Goal: Information Seeking & Learning: Learn about a topic

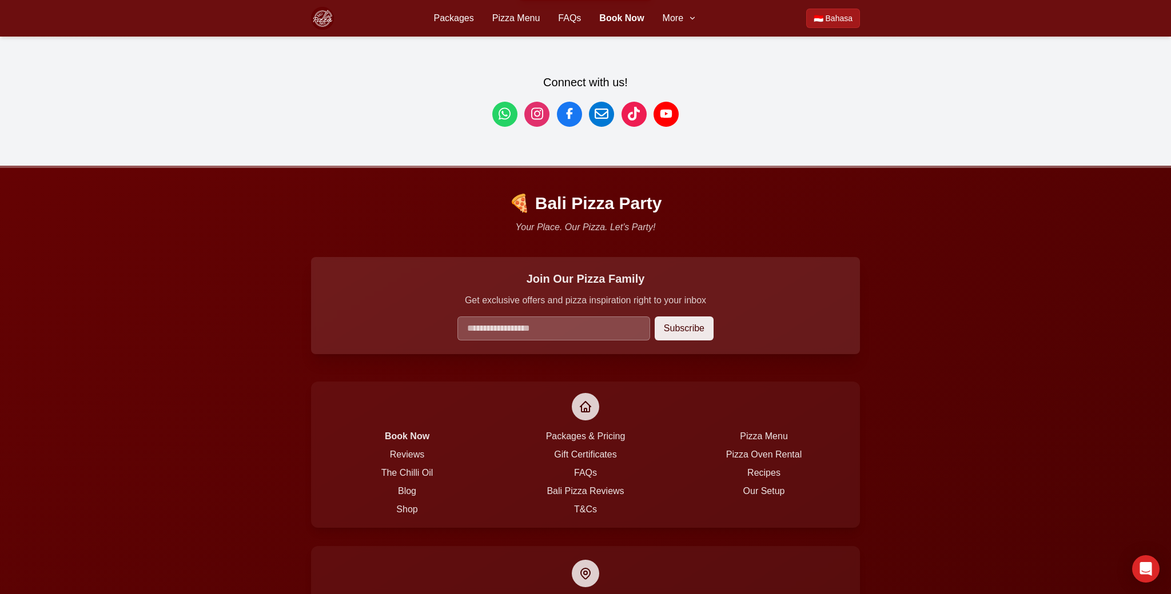
scroll to position [3102, 0]
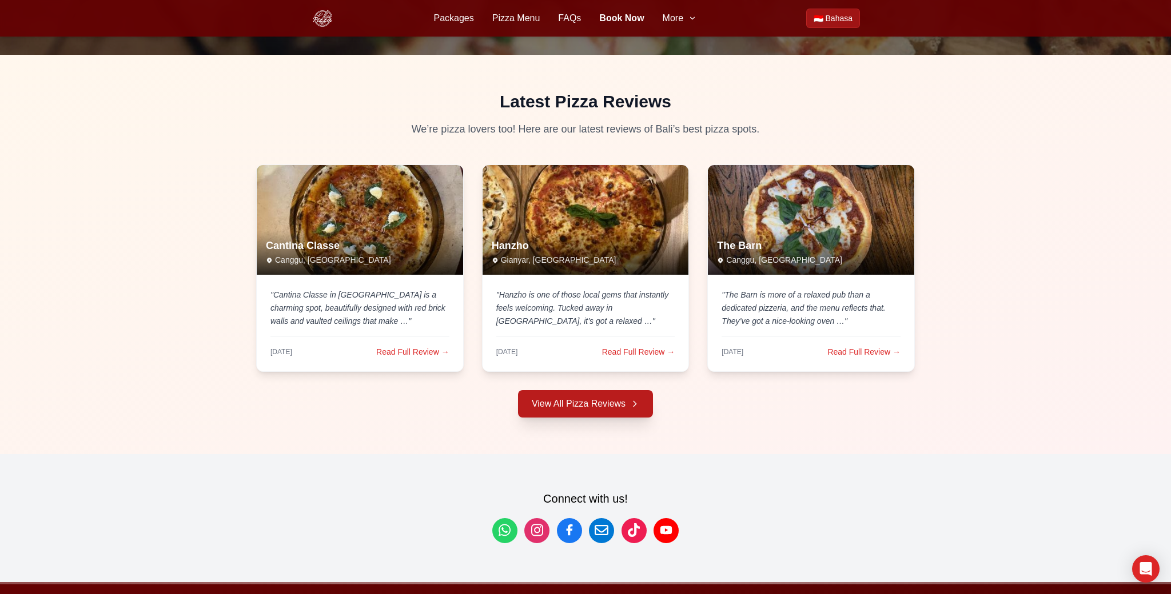
click at [581, 390] on link "View All Pizza Reviews" at bounding box center [585, 403] width 135 height 27
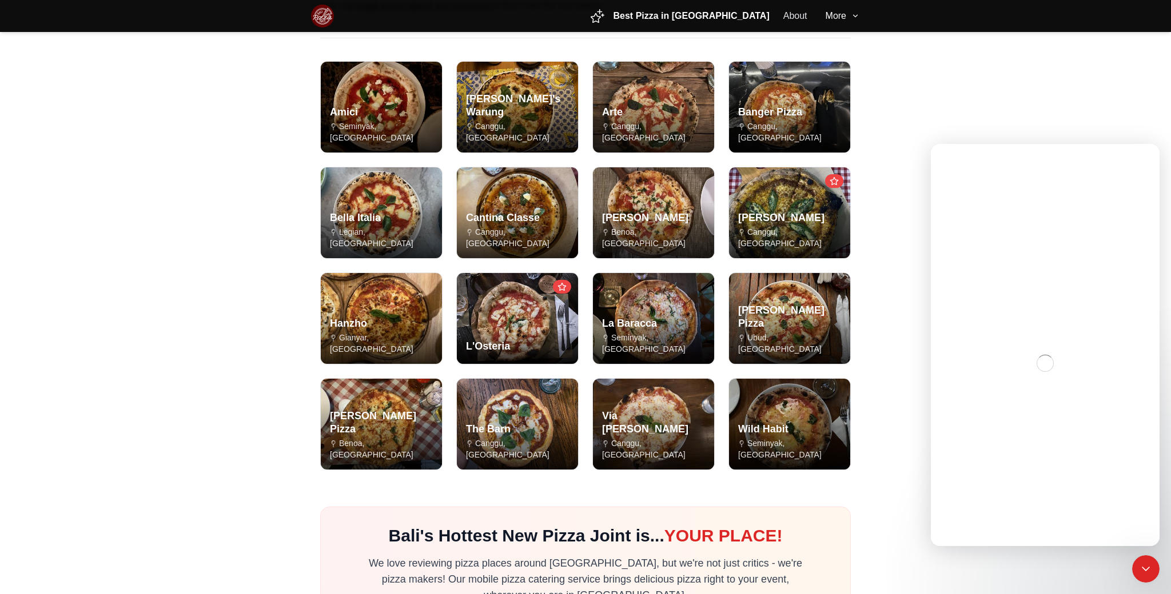
scroll to position [231, 0]
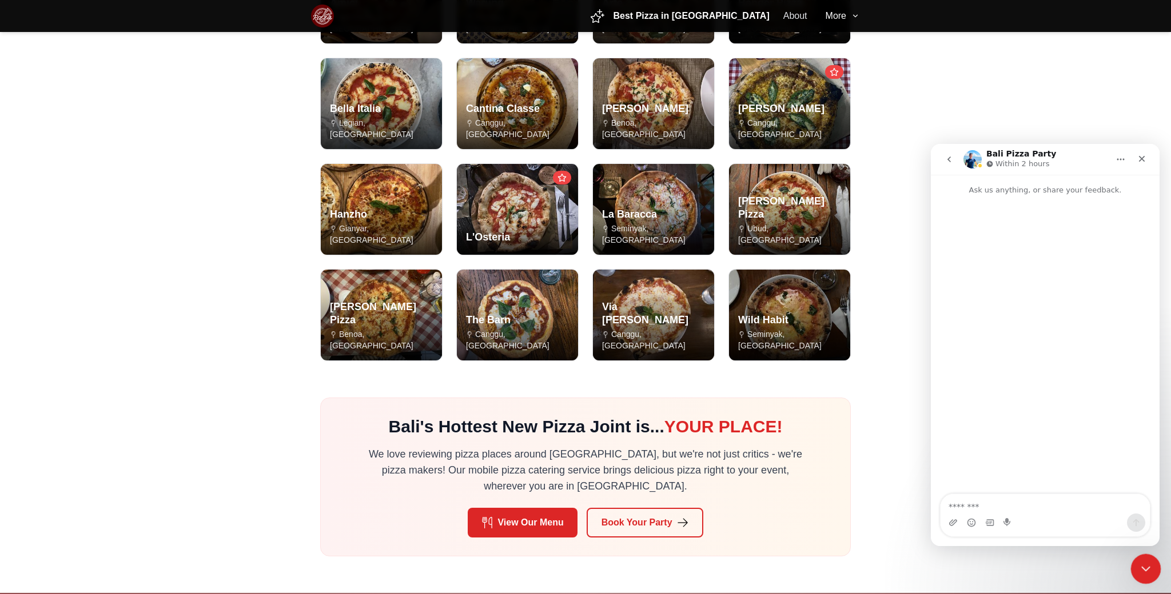
click at [1145, 568] on icon "Close Intercom Messenger" at bounding box center [1144, 567] width 8 height 5
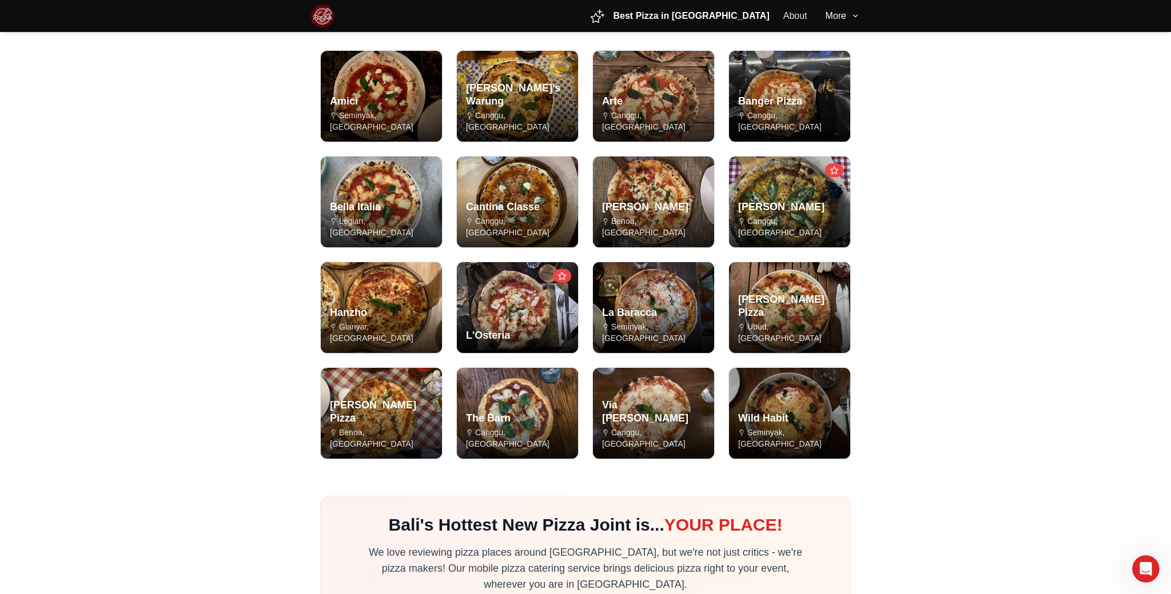
scroll to position [133, 0]
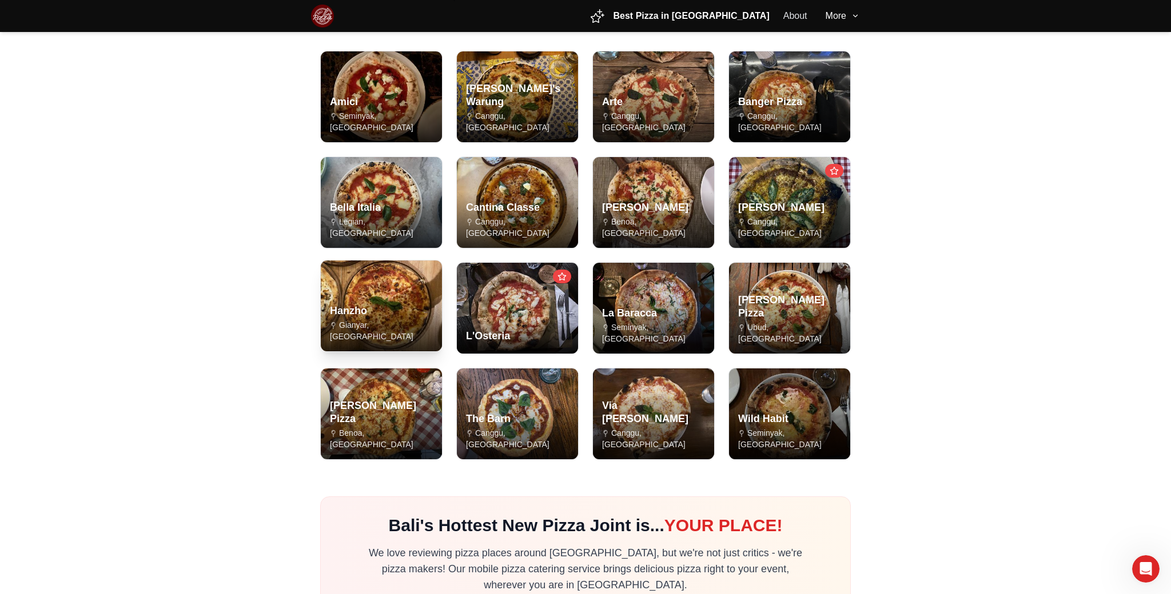
click at [401, 312] on div "Hanzho Gianyar, Bali" at bounding box center [381, 323] width 121 height 57
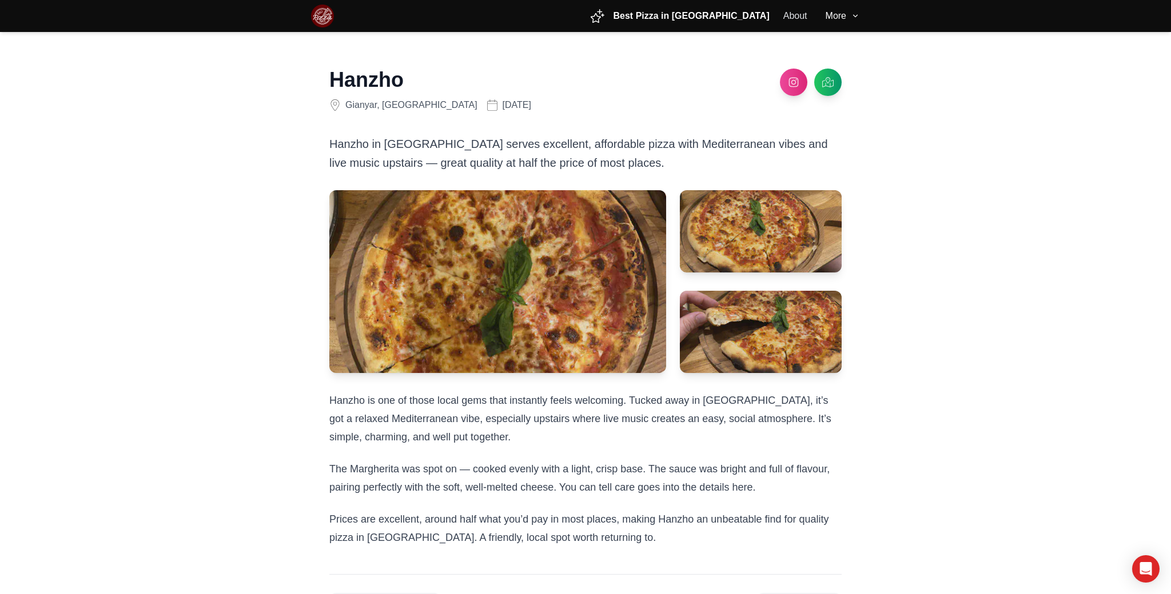
click at [219, 231] on main "Hanzho Gianyar, Bali August 2025 Hanzho in Gianyar serves excellent, affordable…" at bounding box center [585, 351] width 1171 height 639
click at [790, 90] on link at bounding box center [793, 79] width 27 height 27
click at [320, 19] on img at bounding box center [322, 16] width 23 height 23
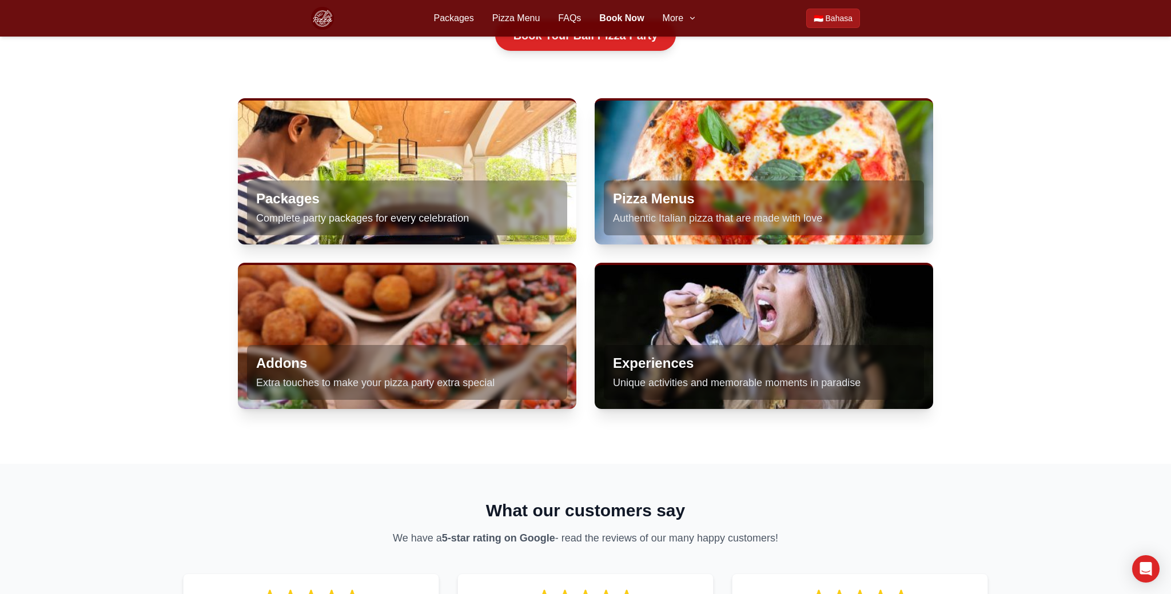
scroll to position [741, 0]
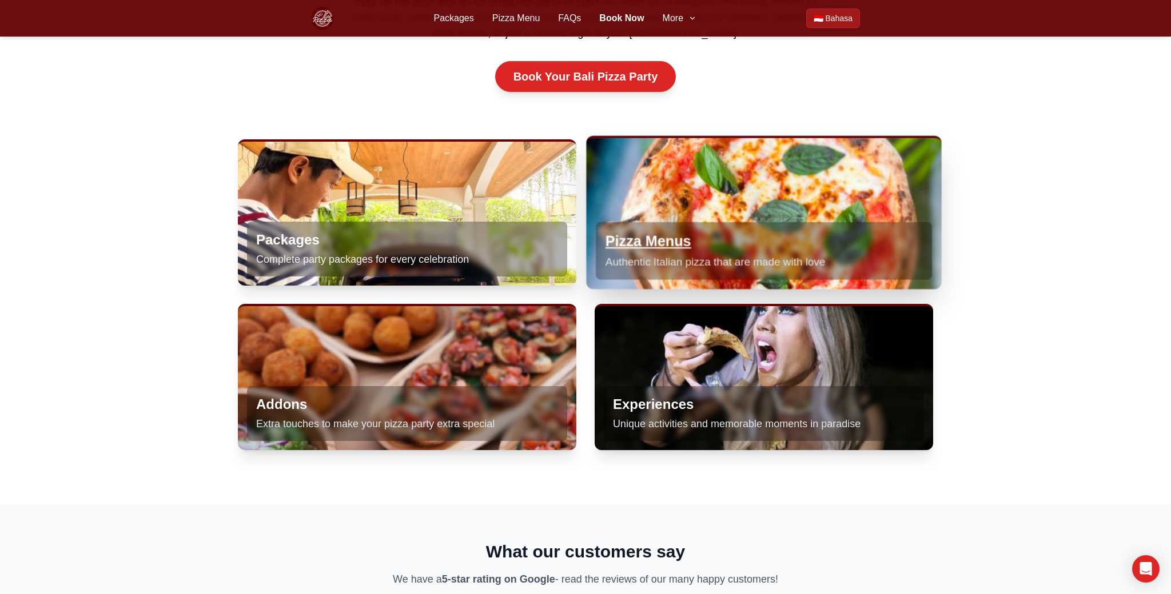
click at [770, 170] on div "Pizza Menus Authentic Italian pizza that are made with love" at bounding box center [764, 213] width 356 height 151
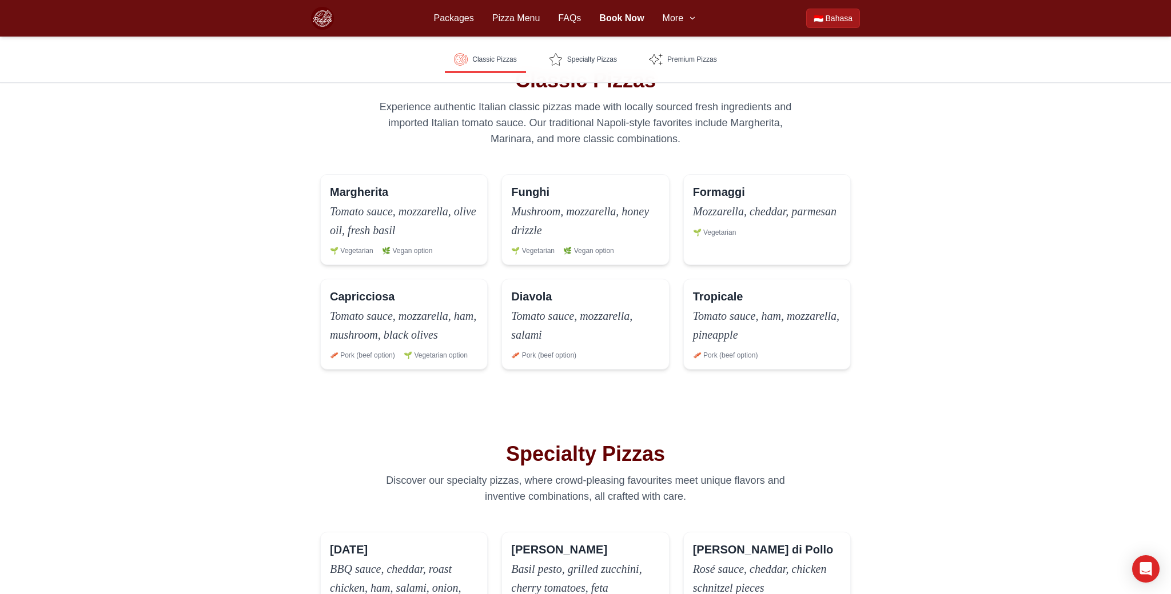
scroll to position [342, 0]
